Goal: Information Seeking & Learning: Learn about a topic

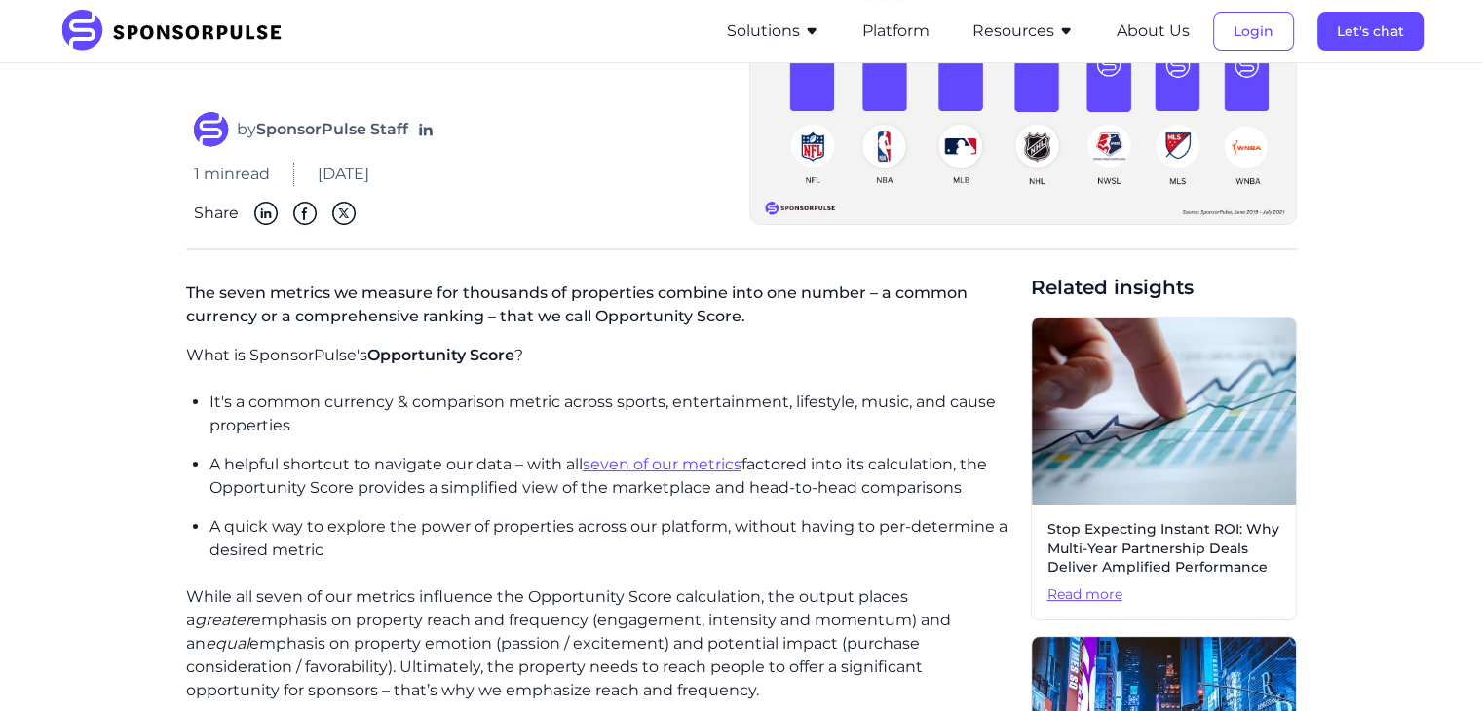
scroll to position [294, 0]
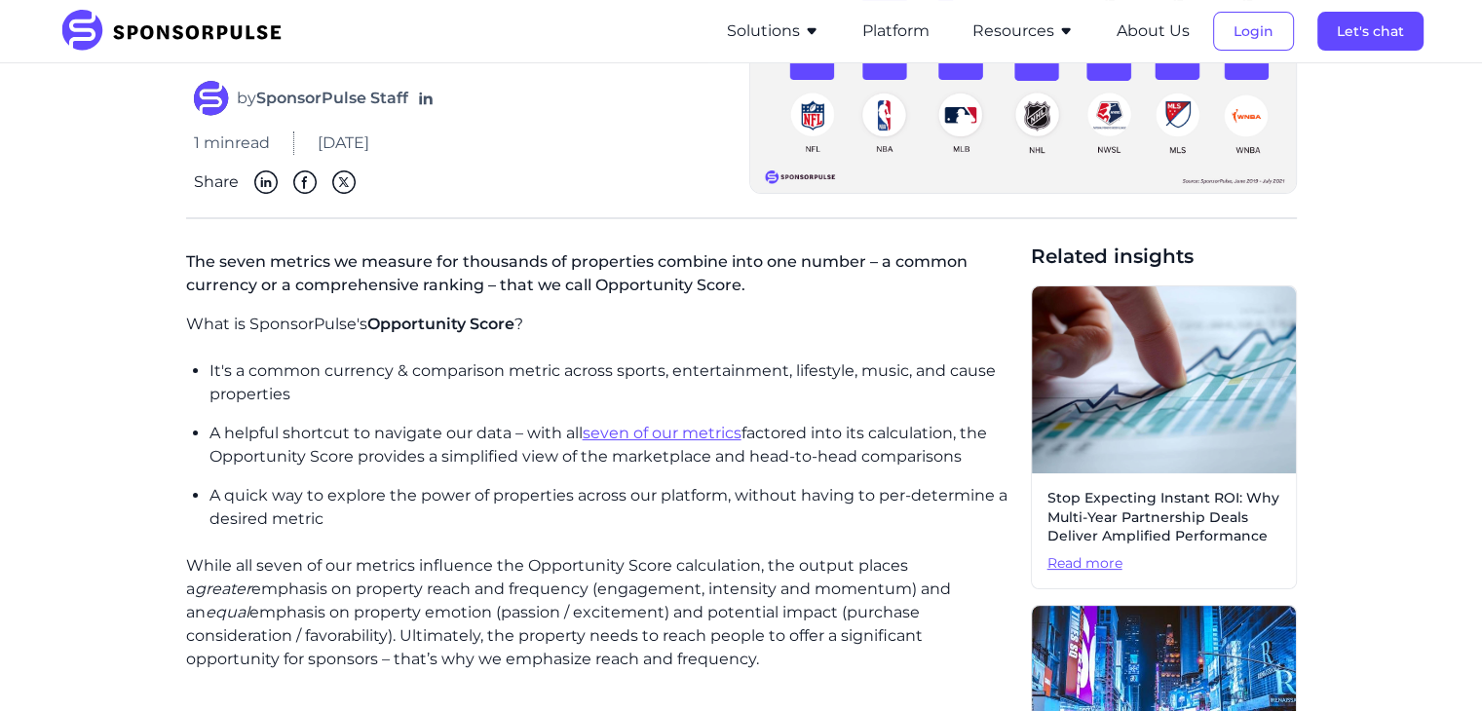
click at [616, 436] on link "seven of our metrics" at bounding box center [662, 433] width 159 height 19
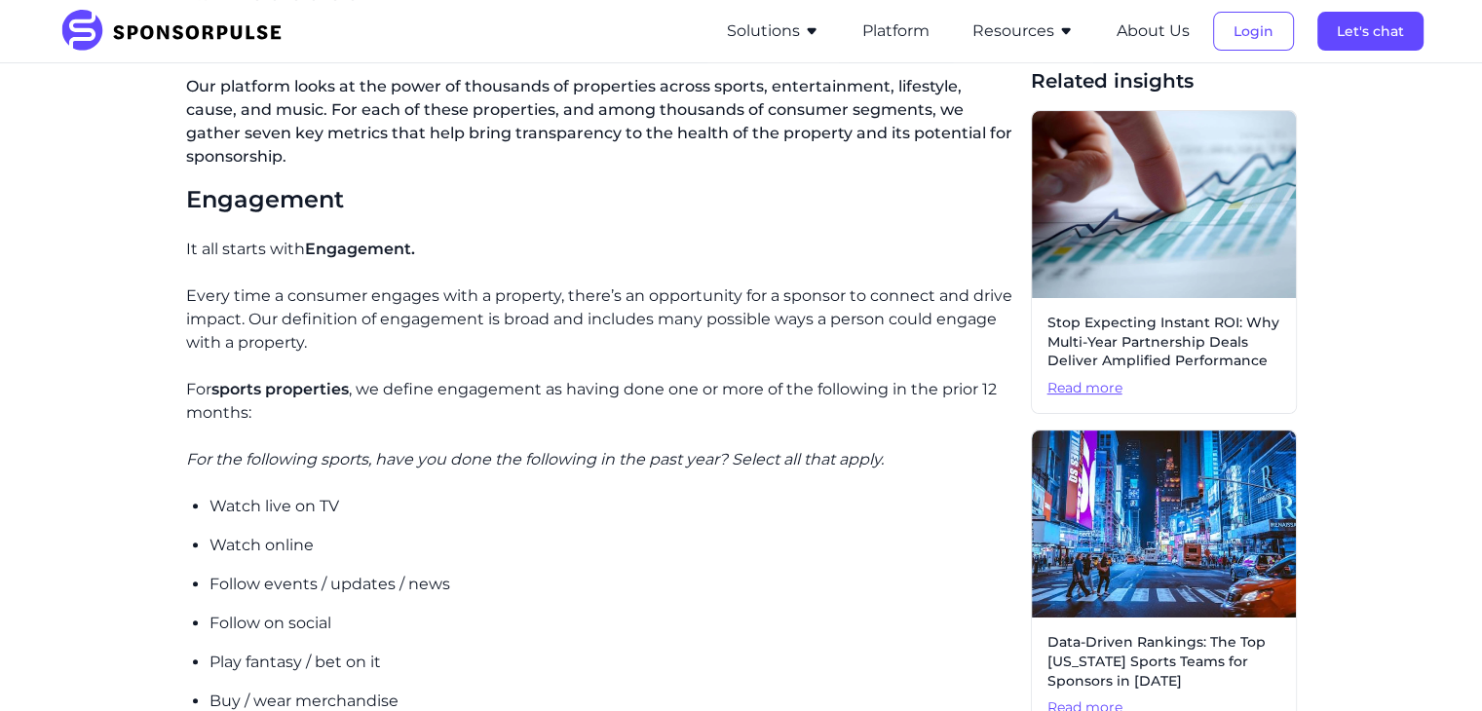
scroll to position [467, 0]
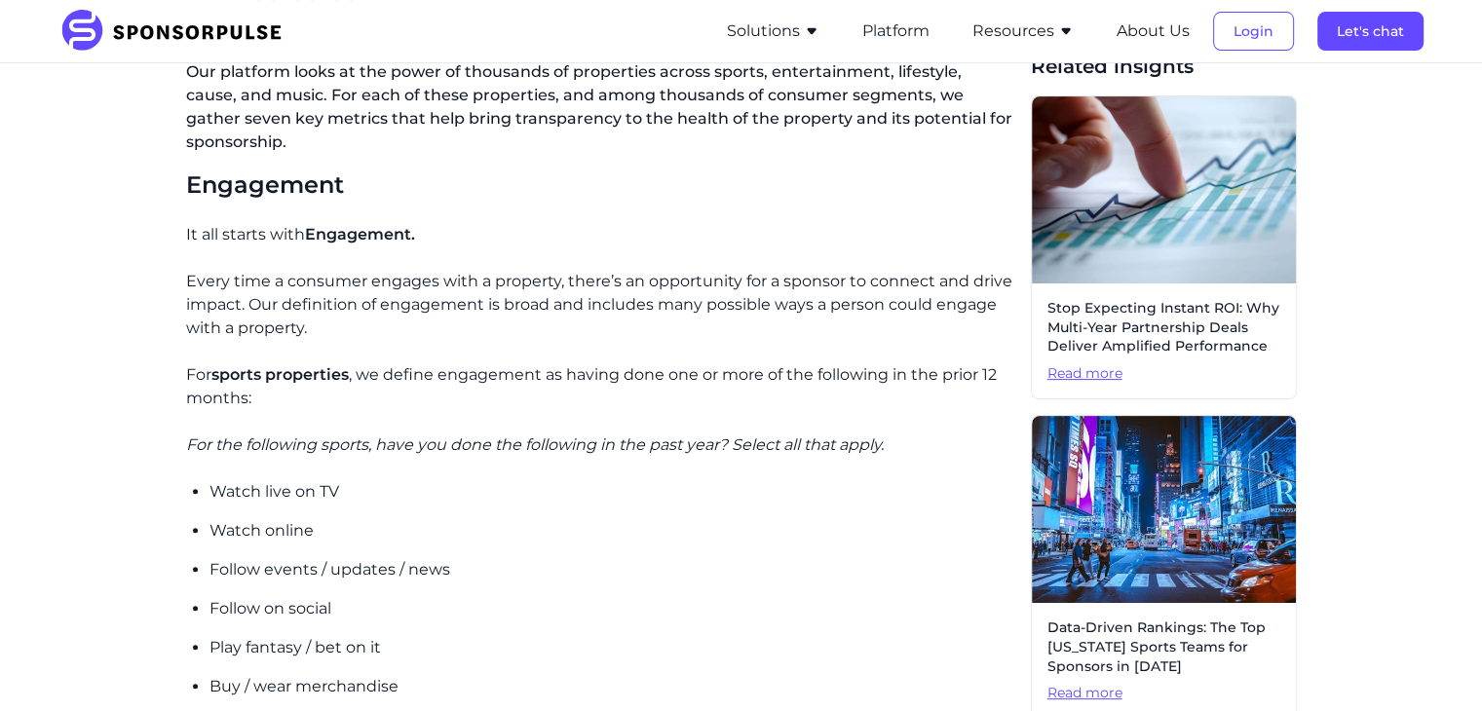
click at [580, 23] on div "SponsorPulse Solutions For Brands Overview Discover data-driven sponsorship ins…" at bounding box center [741, 31] width 1364 height 62
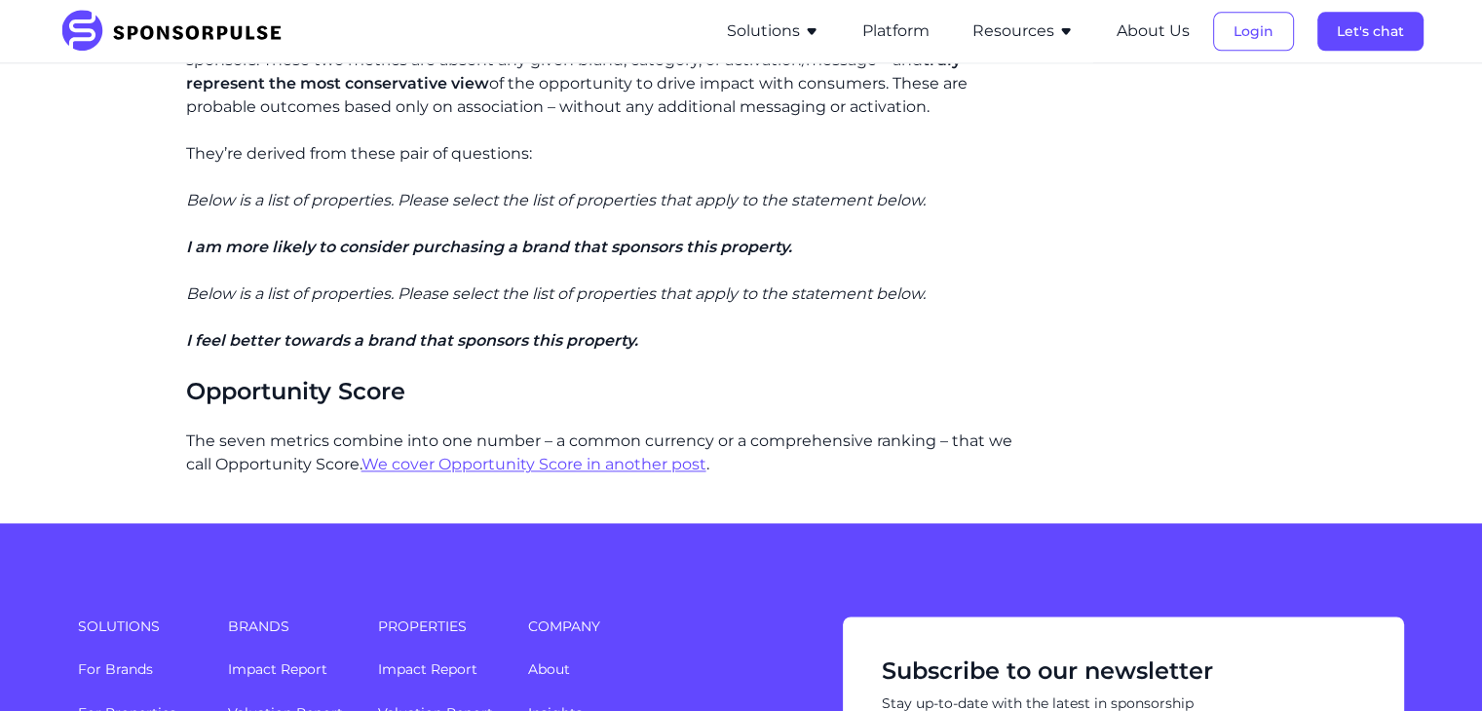
scroll to position [2111, 0]
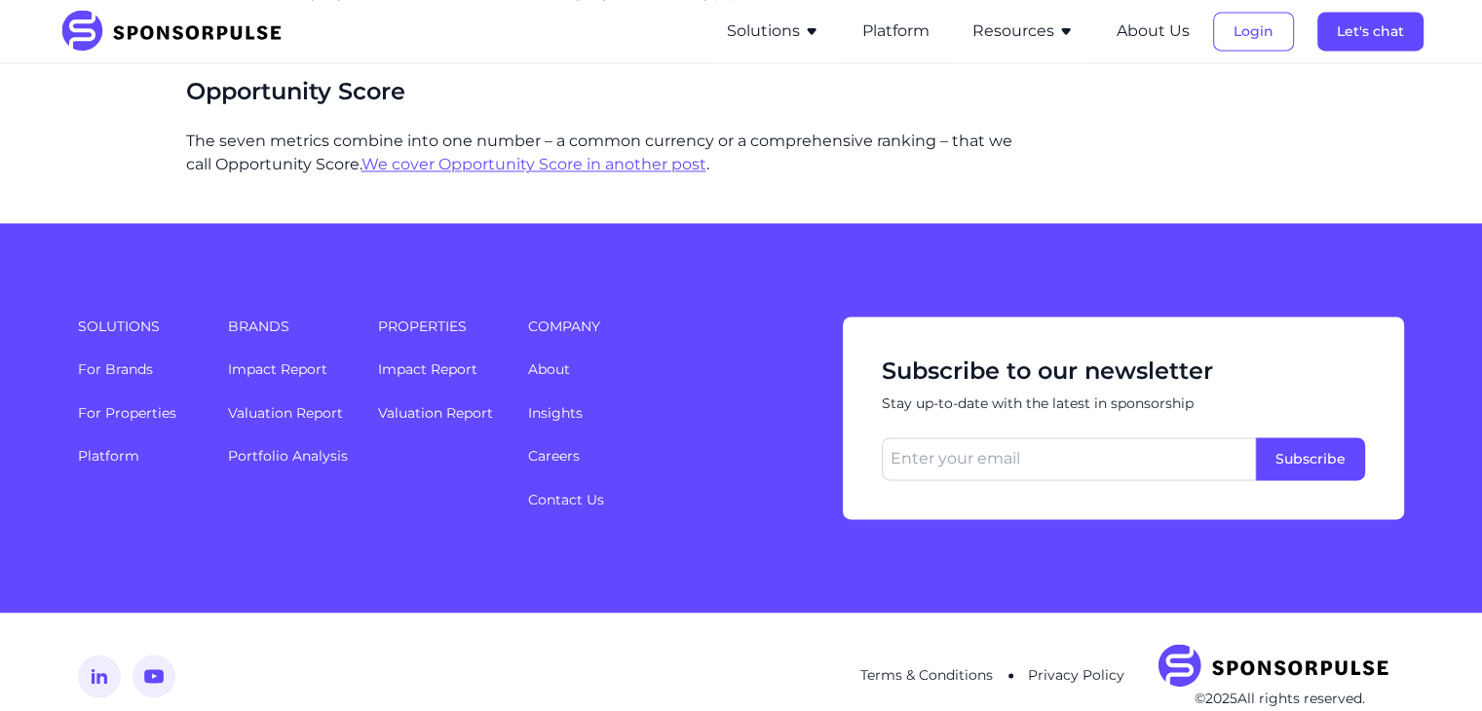
scroll to position [2846, 0]
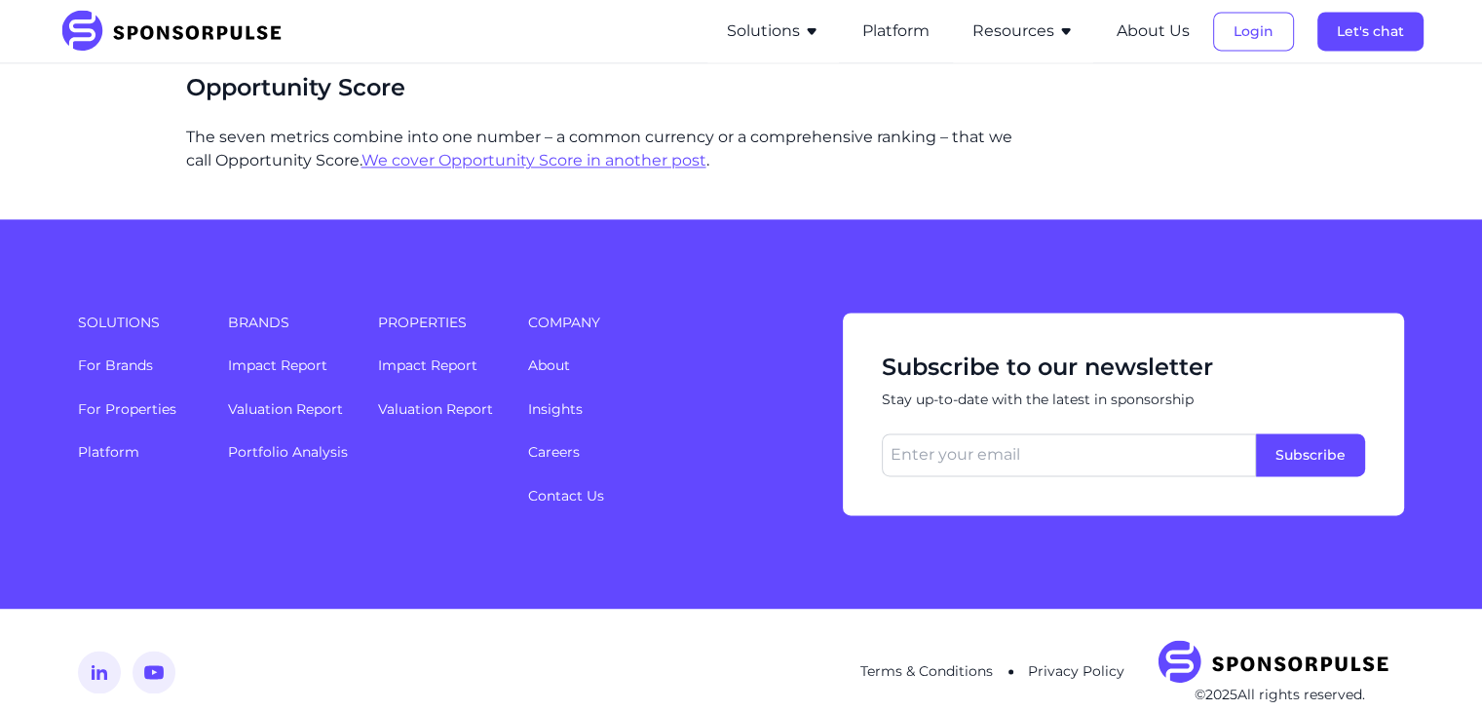
click at [992, 134] on p "The seven metrics combine into one number – a common currency or a comprehensiv…" at bounding box center [600, 149] width 829 height 47
click at [955, 146] on p "The seven metrics combine into one number – a common currency or a comprehensiv…" at bounding box center [600, 149] width 829 height 47
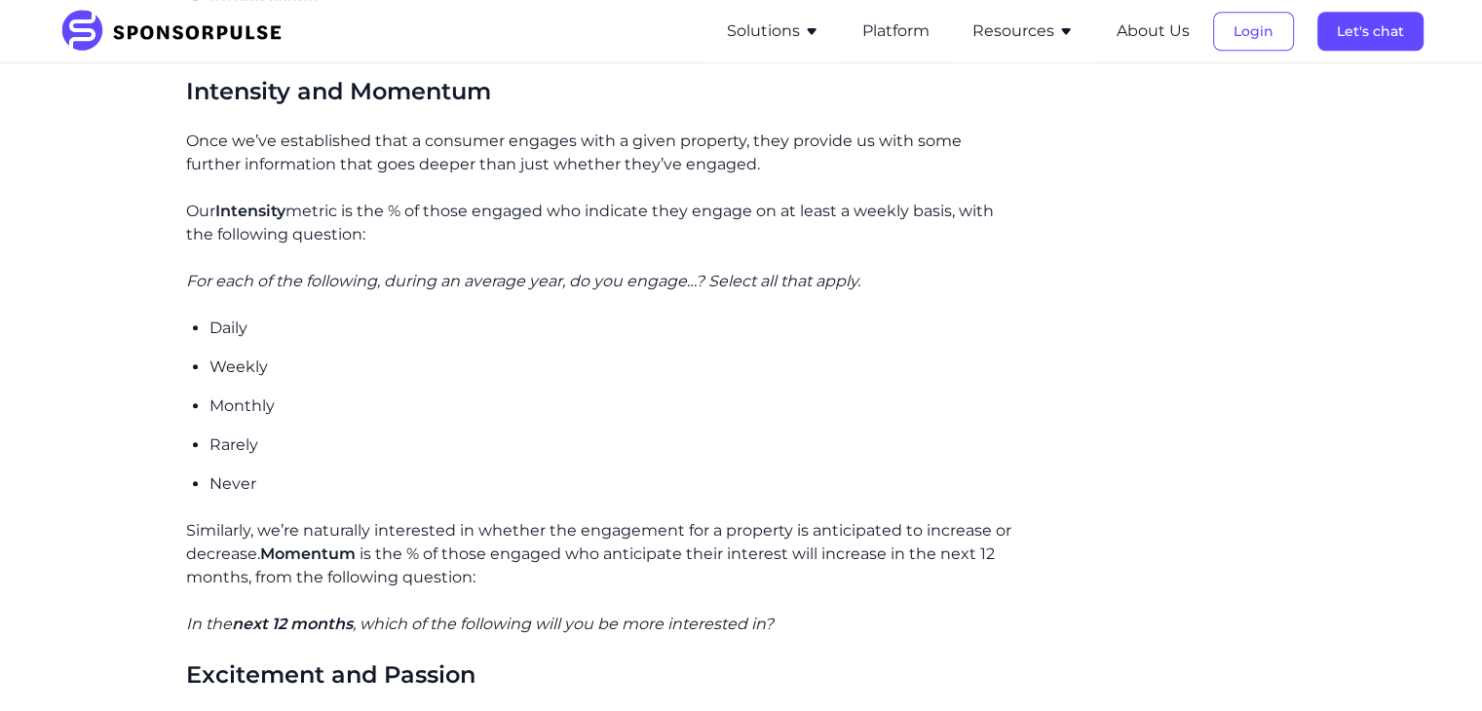
scroll to position [1209, 0]
